Goal: Transaction & Acquisition: Purchase product/service

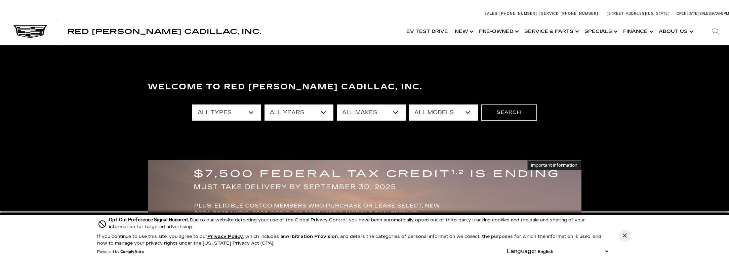
click at [283, 112] on select "All Years 2026 2025 2024 2023 2022 2021 2020 2019 2018 2017 2013" at bounding box center [299, 113] width 69 height 16
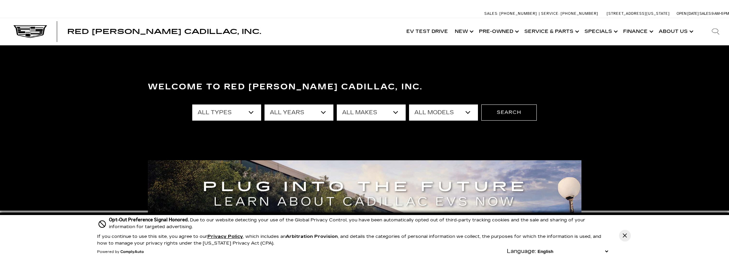
click at [342, 114] on select "All Makes Audi BMW Cadillac Chevrolet Ford GMC Jeep Lexus Subaru Tesla Toyota" at bounding box center [371, 113] width 69 height 16
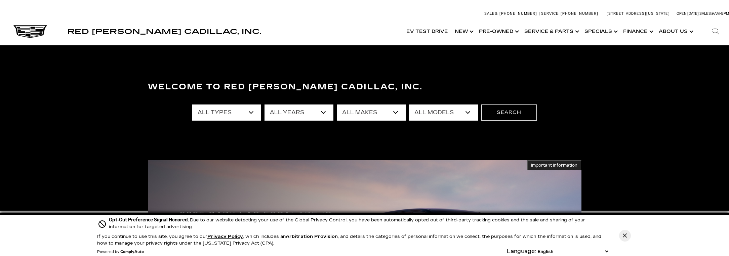
select select "Cadillac"
click at [337, 105] on select "All Makes Audi BMW Cadillac Chevrolet Ford GMC Jeep Lexus Subaru Tesla Toyota" at bounding box center [371, 113] width 69 height 16
click at [418, 117] on select "All Models CT4 CT5 Escalade Escalade ESV ESCALADE IQ ESCALADE IQL LYRIQ OPTIQ V…" at bounding box center [443, 113] width 69 height 16
select select "ESCALADE IQ"
click at [409, 105] on select "All Models CT4 CT5 Escalade Escalade ESV ESCALADE IQ ESCALADE IQL LYRIQ OPTIQ V…" at bounding box center [443, 113] width 69 height 16
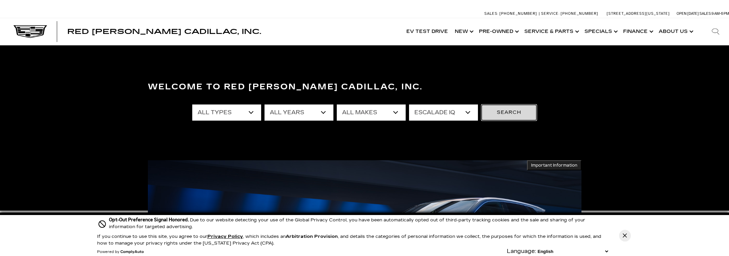
click at [496, 118] on button "Search" at bounding box center [508, 113] width 55 height 16
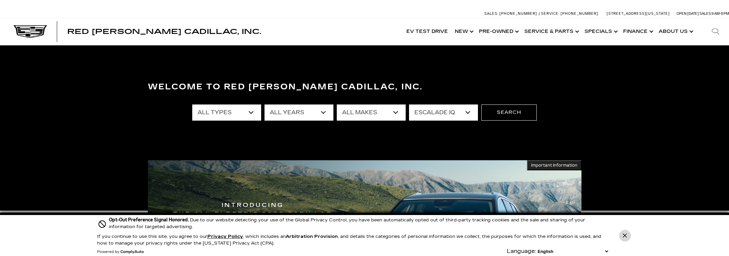
click at [627, 236] on icon "Close Button" at bounding box center [625, 236] width 4 height 4
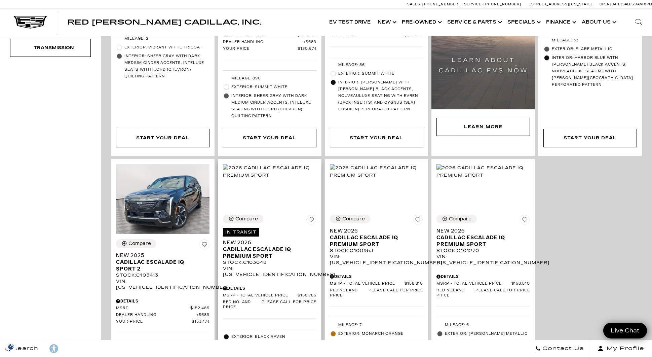
scroll to position [336, 0]
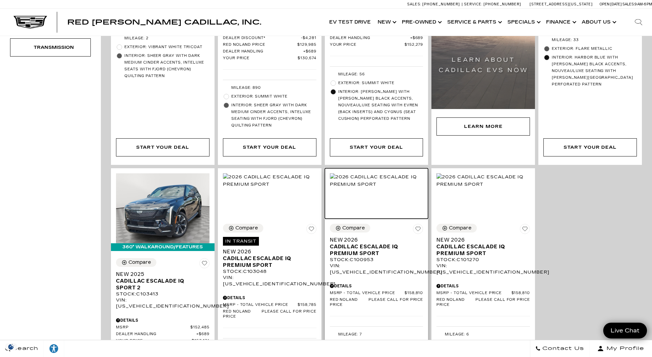
click at [372, 182] on img at bounding box center [376, 180] width 93 height 15
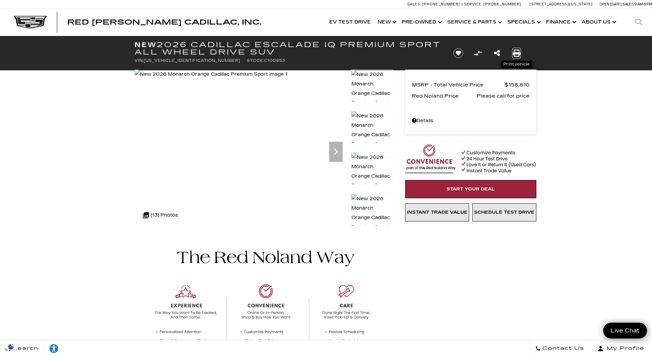
click at [514, 52] on icon "Print this New 2026 Cadillac ESCALADE IQ Premium Sport All Wheel Drive SUV" at bounding box center [516, 52] width 7 height 7
